Goal: Answer question/provide support

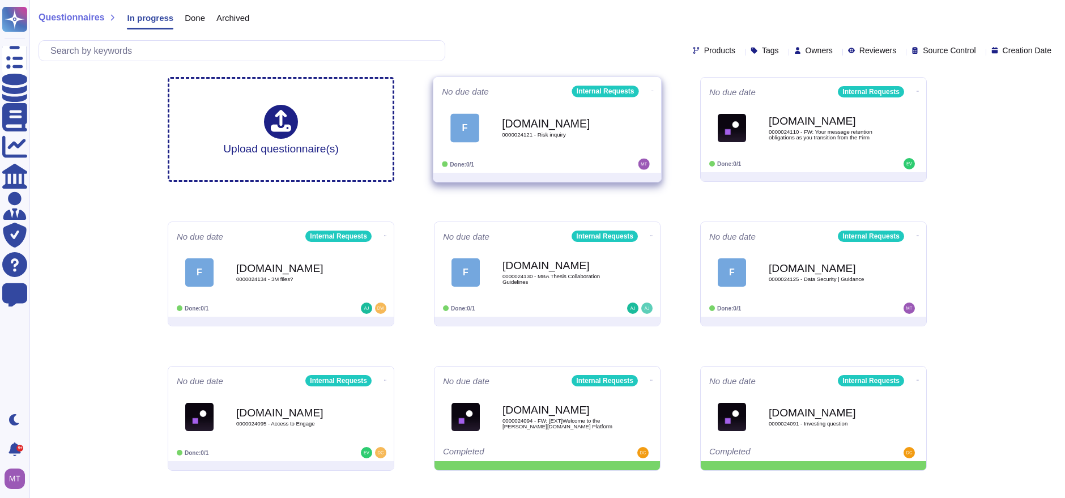
click at [529, 120] on b "[DOMAIN_NAME]" at bounding box center [559, 123] width 114 height 11
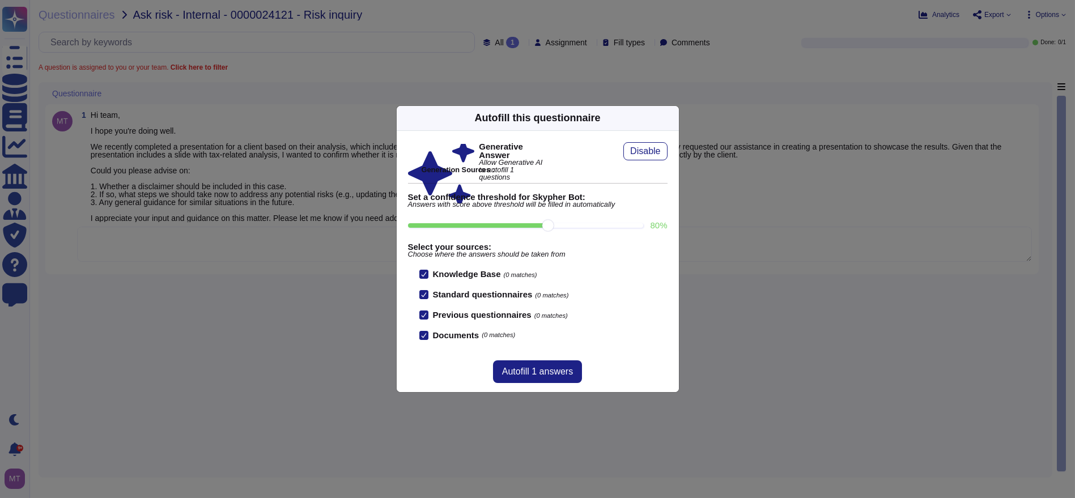
drag, startPoint x: 668, startPoint y: 114, endPoint x: 660, endPoint y: 120, distance: 9.4
click at [672, 118] on icon at bounding box center [672, 118] width 0 height 0
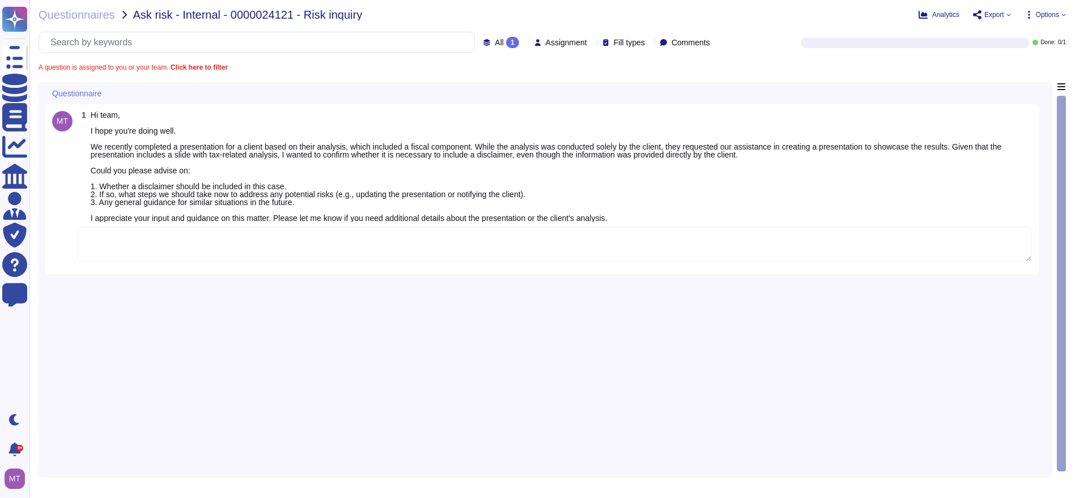
click at [210, 255] on textarea at bounding box center [554, 244] width 955 height 35
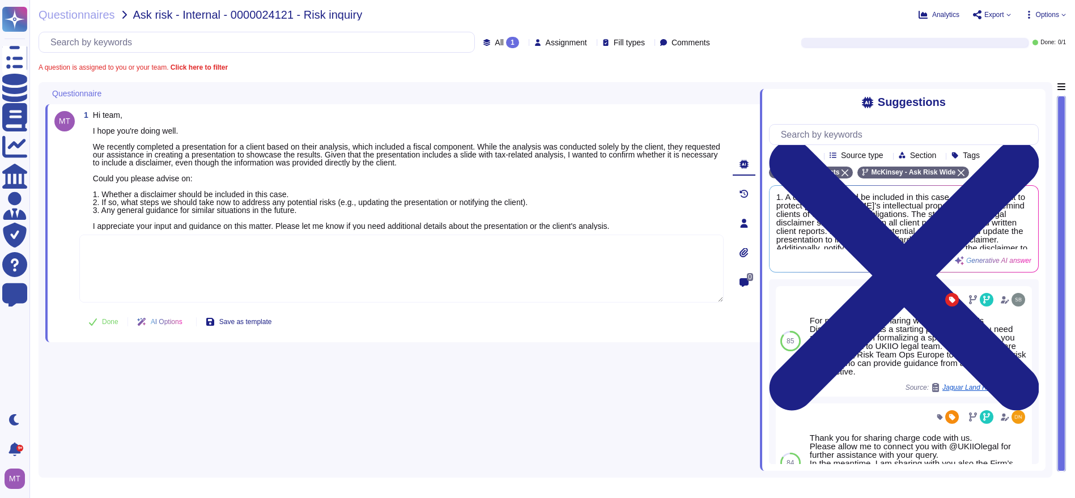
paste textarea "We are looping in @[PERSON_NAME] to provide assistance on the matter below. Ple…"
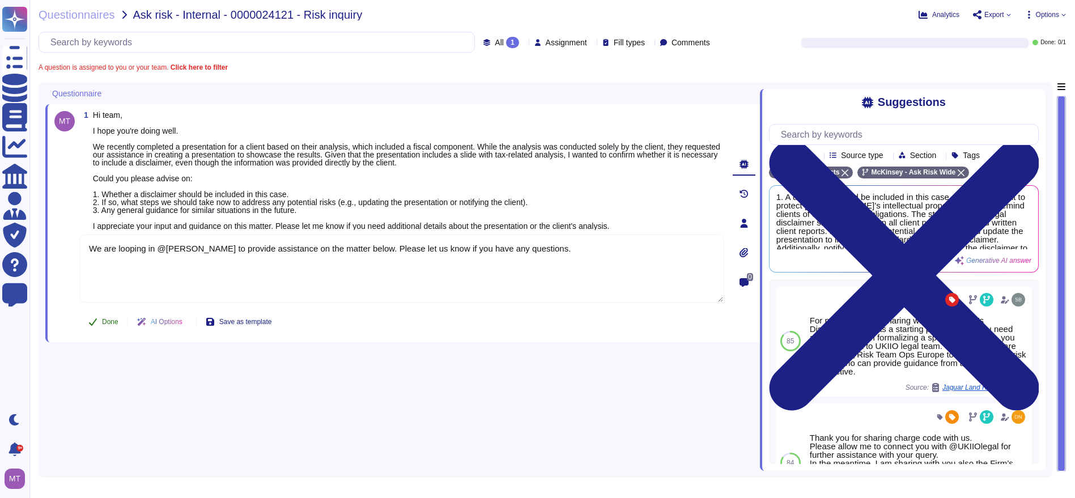
type textarea "We are looping in @[PERSON_NAME] to provide assistance on the matter below. Ple…"
click at [99, 318] on button "Done" at bounding box center [103, 322] width 48 height 23
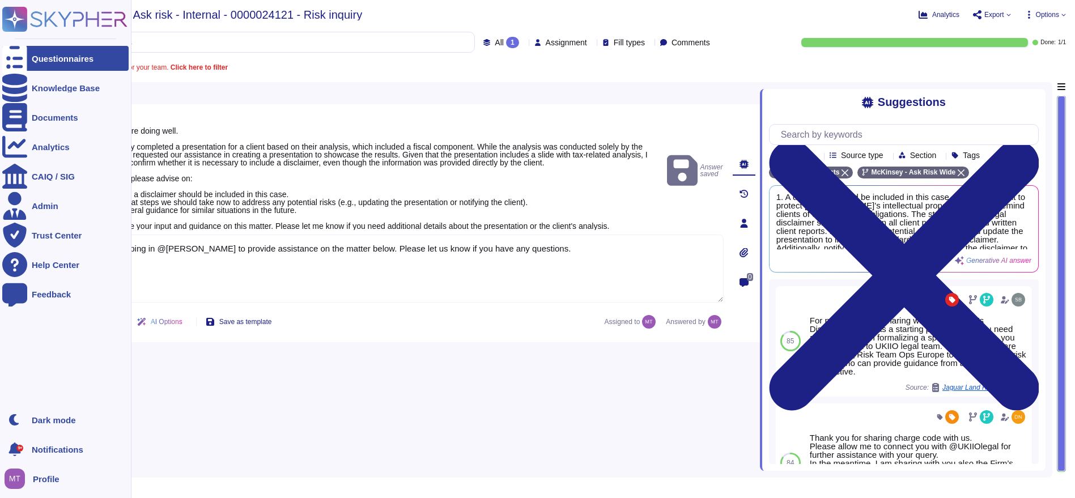
click at [21, 57] on div at bounding box center [14, 58] width 25 height 25
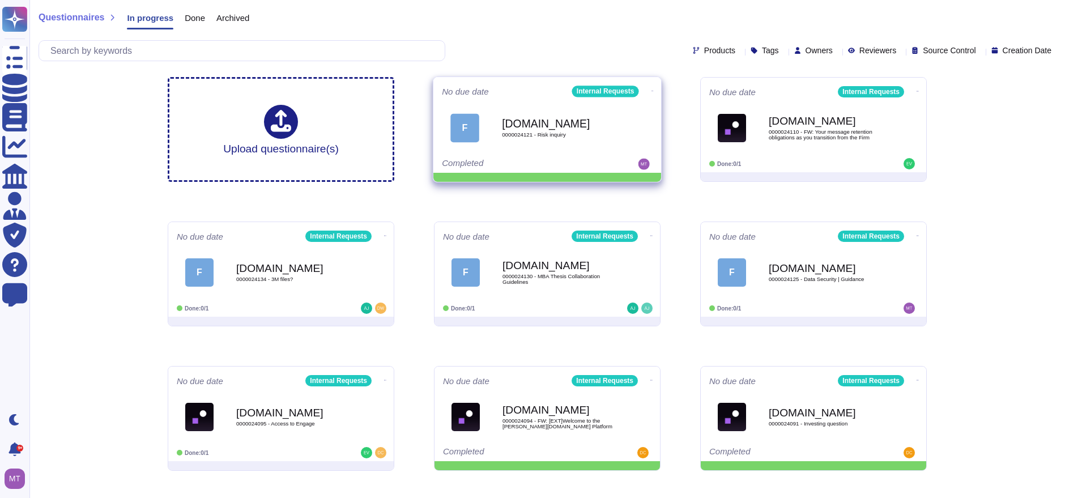
click at [652, 90] on icon at bounding box center [653, 91] width 2 height 3
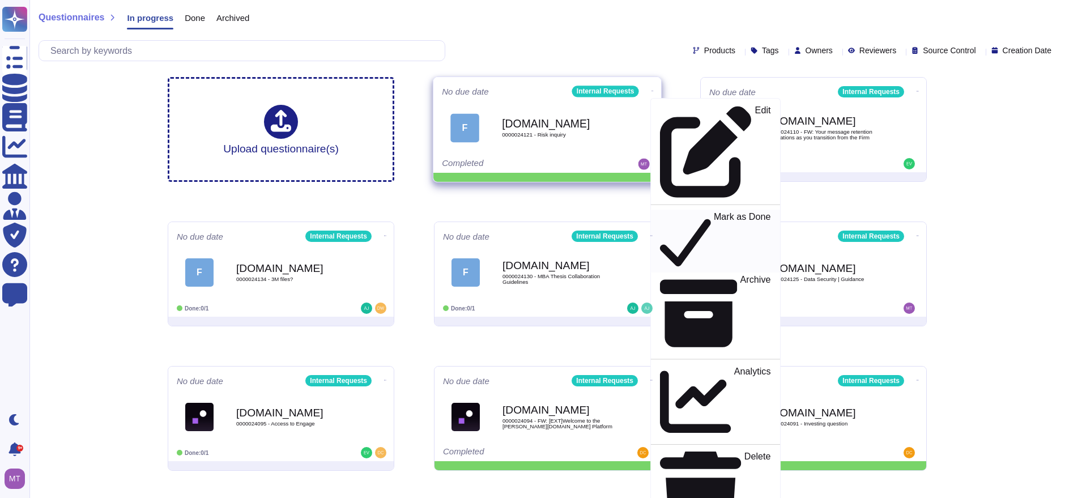
click at [714, 212] on p "Mark as Done" at bounding box center [742, 241] width 57 height 58
